Goal: Information Seeking & Learning: Compare options

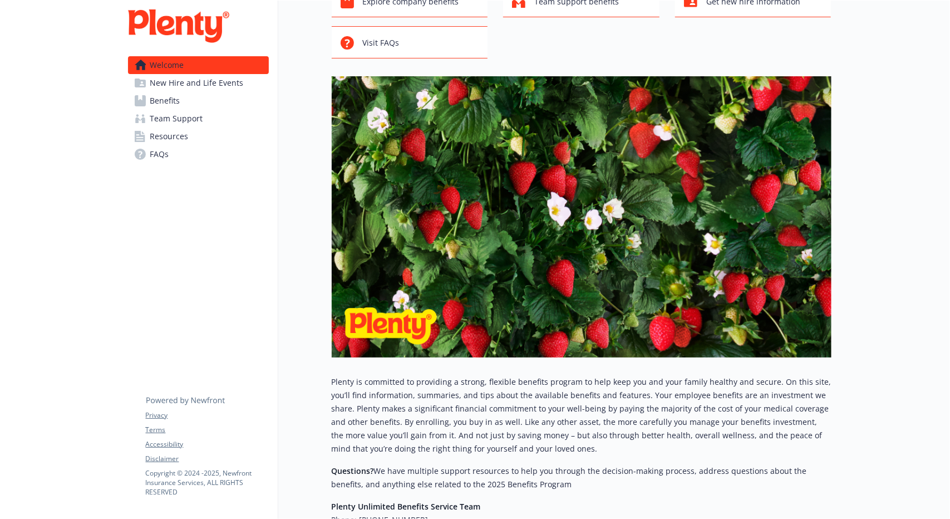
scroll to position [80, 0]
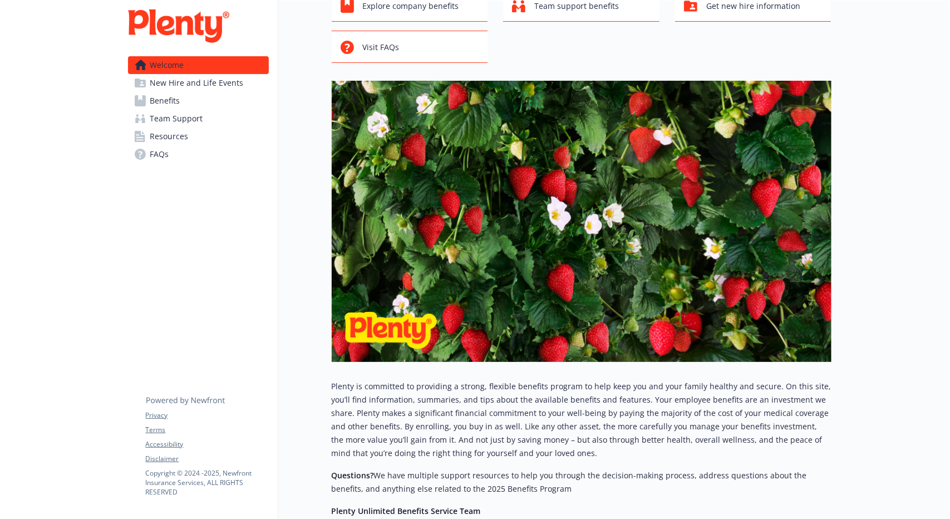
click at [205, 85] on span "New Hire and Life Events" at bounding box center [197, 83] width 94 height 18
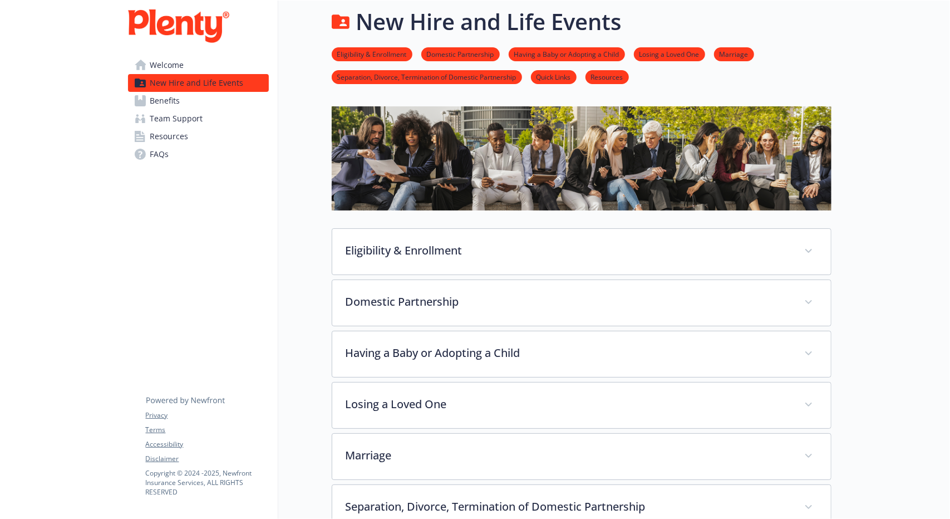
scroll to position [80, 0]
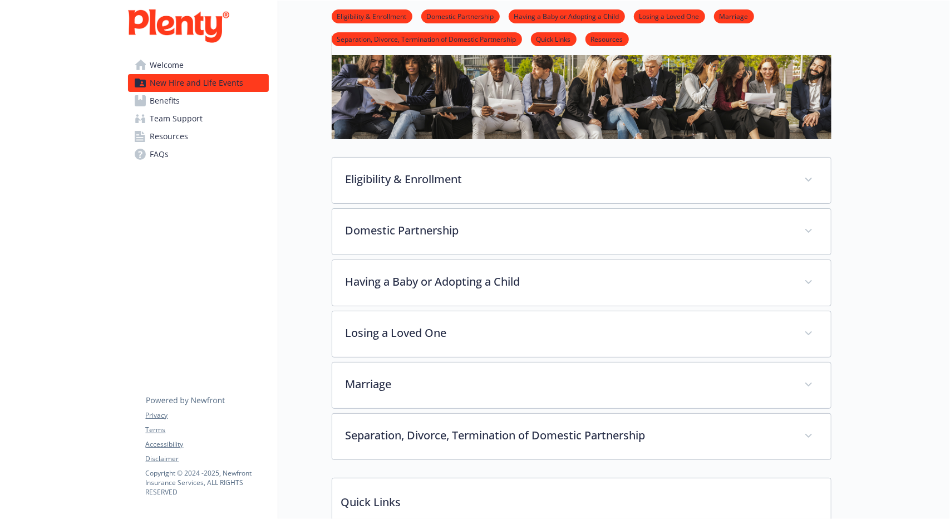
click at [199, 101] on link "Benefits" at bounding box center [198, 101] width 141 height 18
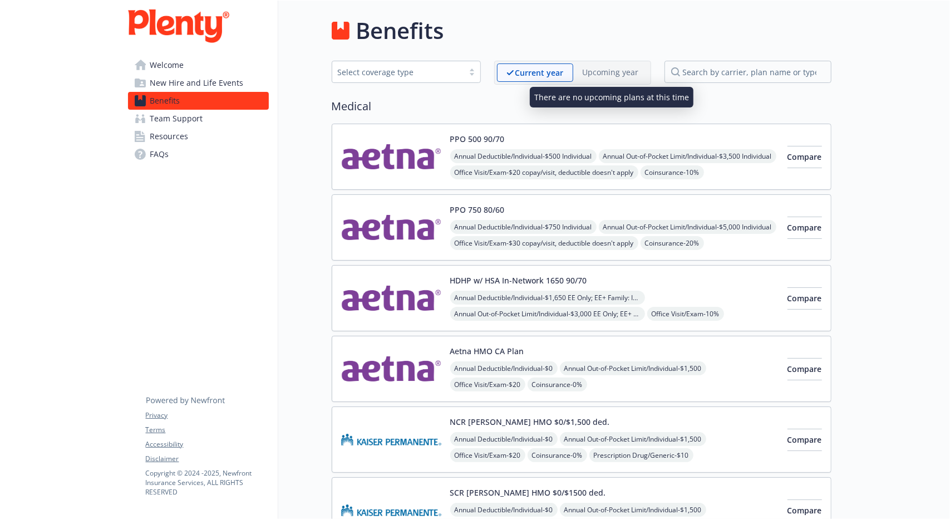
click at [603, 76] on p "Upcoming year" at bounding box center [611, 72] width 56 height 12
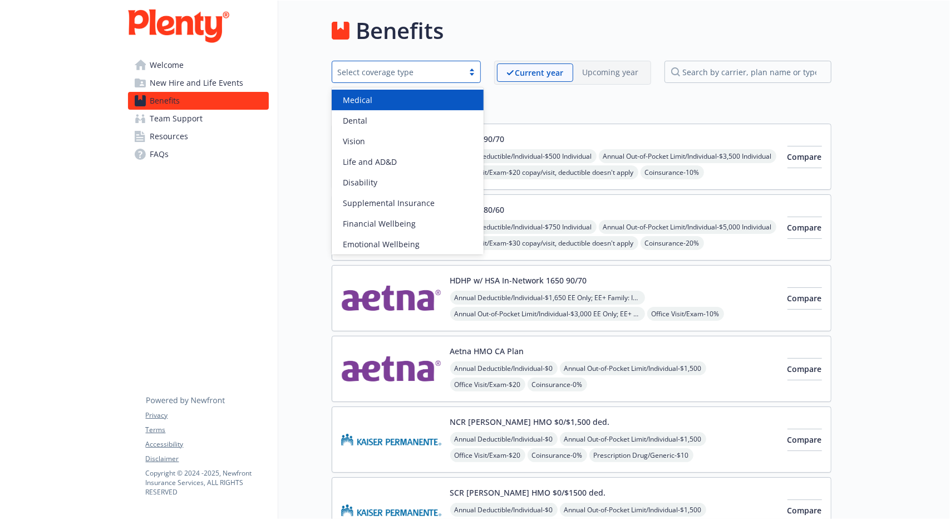
click at [456, 66] on div "Select coverage type" at bounding box center [398, 72] width 120 height 12
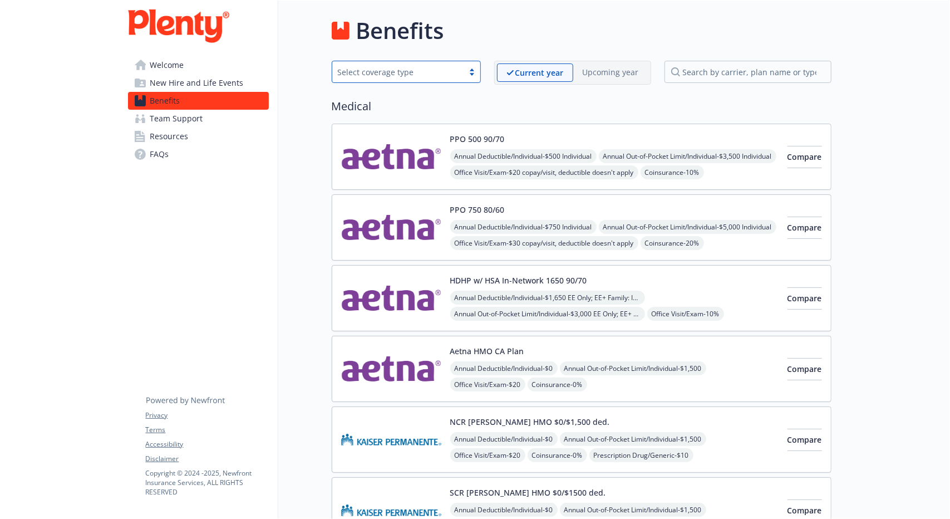
click at [456, 66] on div "Select coverage type" at bounding box center [398, 72] width 120 height 12
click at [790, 155] on span "Compare" at bounding box center [805, 156] width 35 height 11
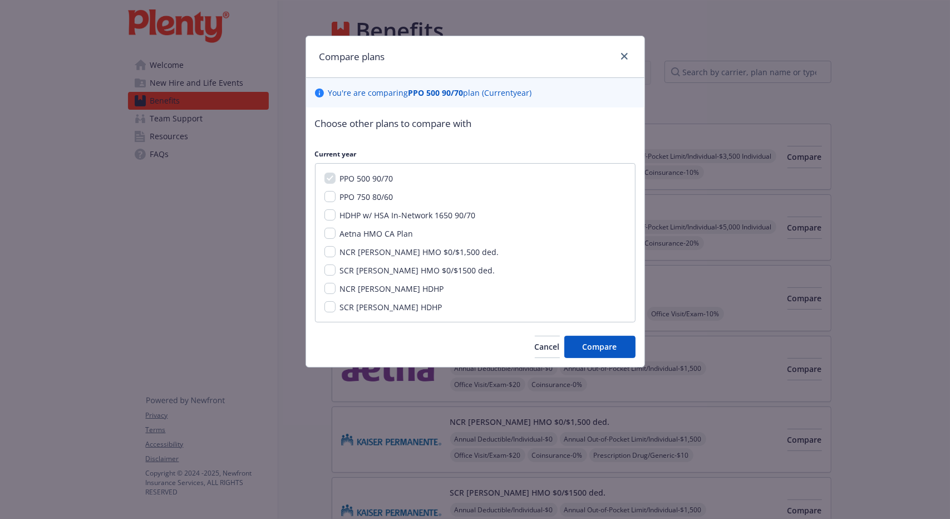
click at [373, 199] on span "PPO 750 80/60" at bounding box center [366, 196] width 53 height 11
click at [336, 199] on input "PPO 750 80/60" at bounding box center [330, 196] width 11 height 11
checkbox input "true"
click at [606, 350] on span "Compare" at bounding box center [600, 346] width 35 height 11
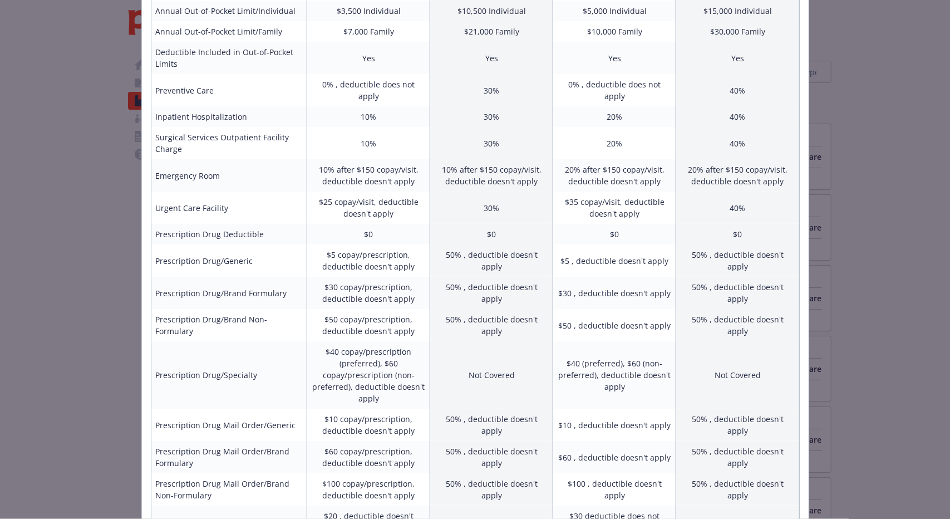
scroll to position [430, 0]
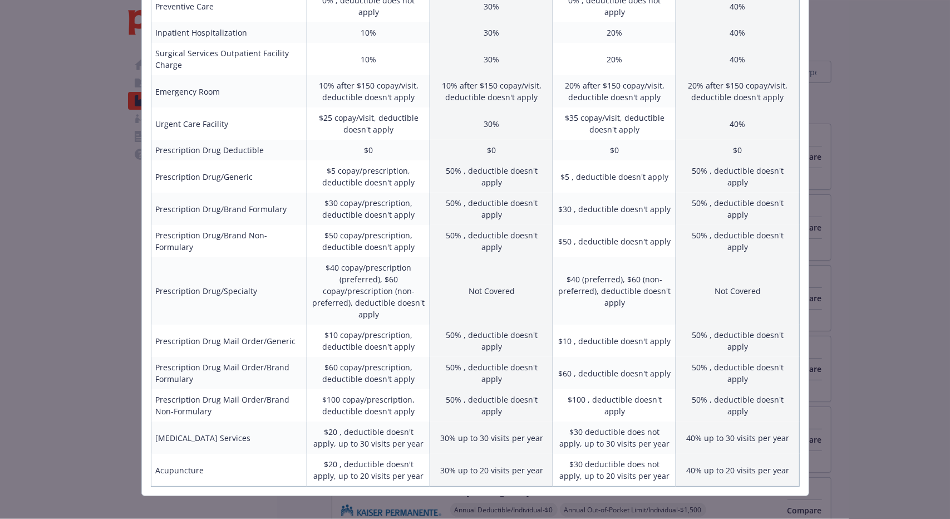
click at [77, 372] on div "Benefits Info PPO 500 90/70 Current year PPO 750 80/60 Current year Employee On…" at bounding box center [475, 259] width 950 height 519
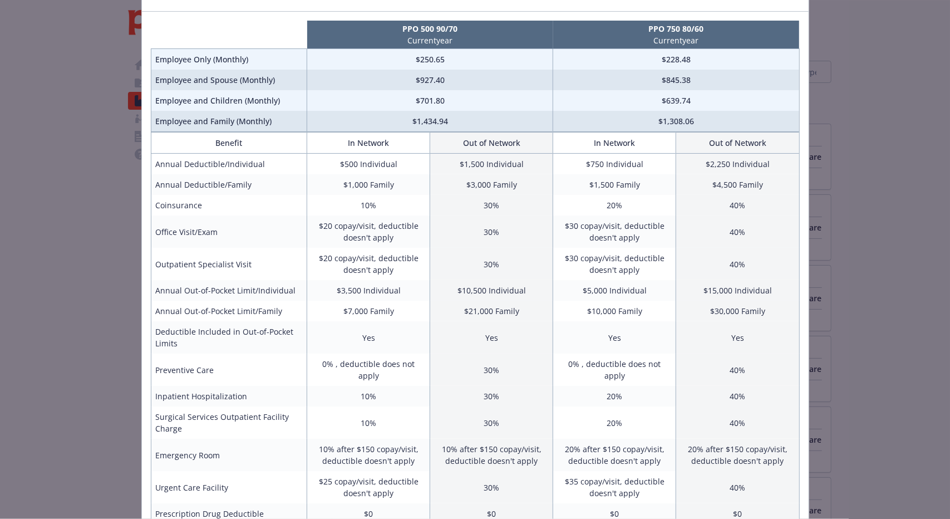
scroll to position [0, 0]
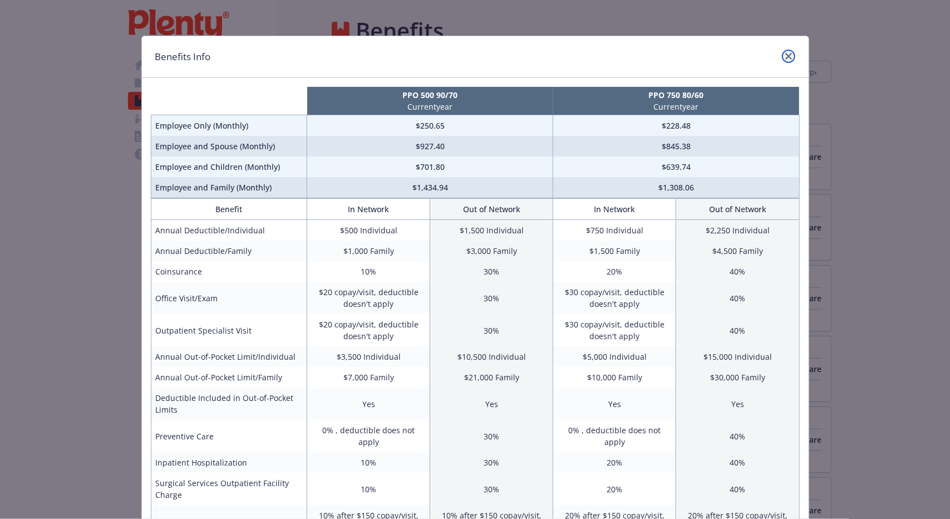
click at [785, 55] on icon "close" at bounding box center [788, 56] width 7 height 7
